Goal: Transaction & Acquisition: Purchase product/service

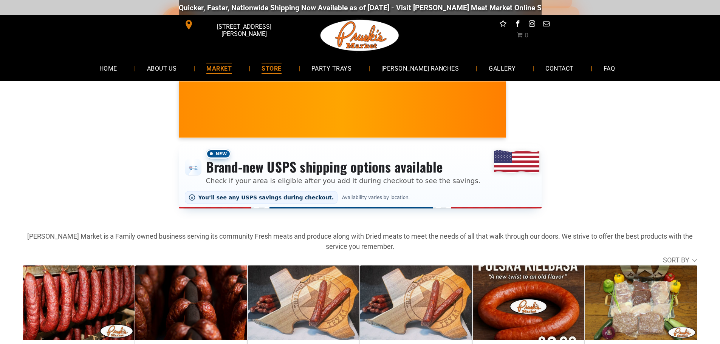
click at [232, 66] on span "MARKET" at bounding box center [218, 68] width 25 height 11
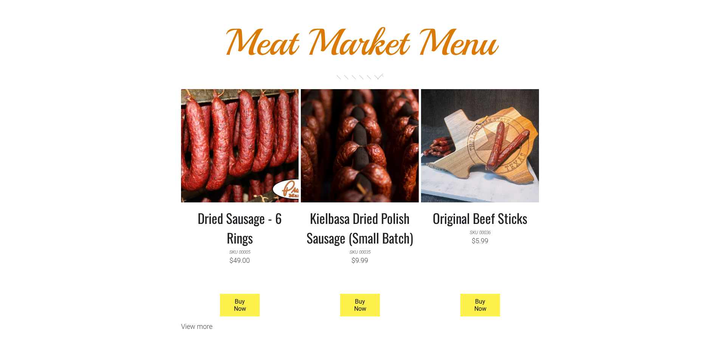
scroll to position [567, 0]
